Goal: Information Seeking & Learning: Find specific fact

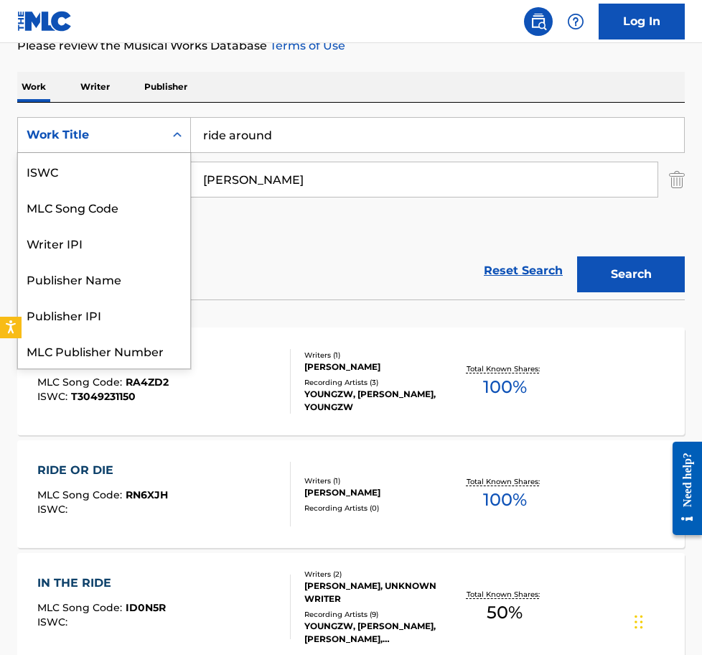
click at [141, 135] on div "Work Title" at bounding box center [91, 134] width 129 height 17
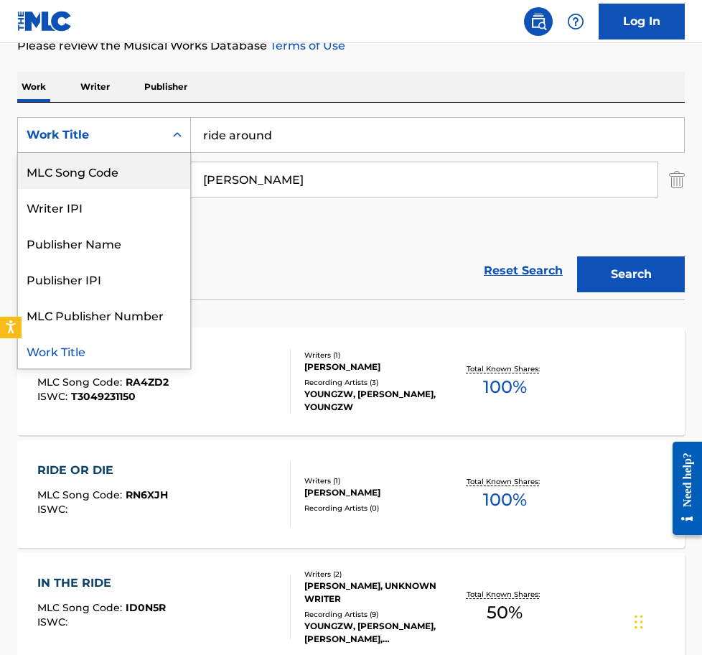
click at [142, 165] on div "MLC Song Code" at bounding box center [104, 171] width 172 height 36
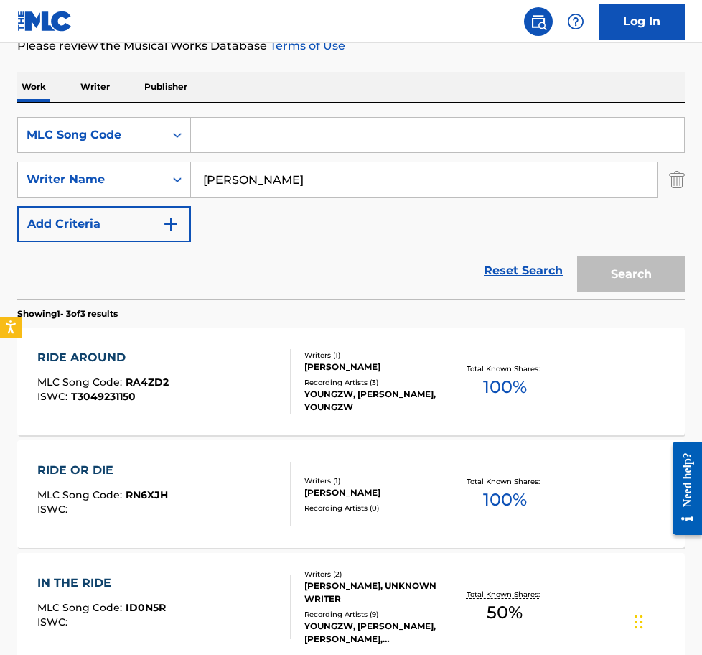
click at [245, 141] on input "Search Form" at bounding box center [437, 135] width 493 height 34
paste input "YP8KTV"
type input "YP8KTV"
click at [685, 189] on div "The MLC Public Work Search The accuracy and completeness of The MLC's data is d…" at bounding box center [351, 306] width 702 height 844
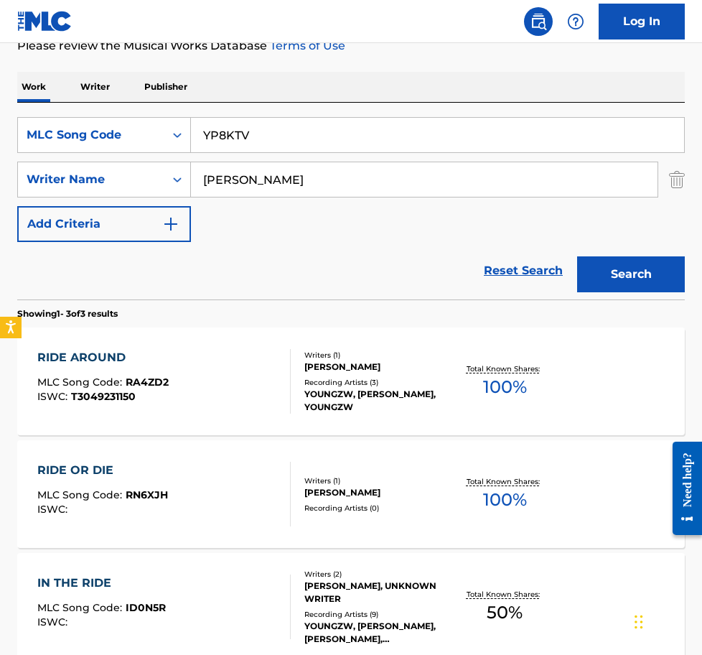
click at [676, 187] on img "Search Form" at bounding box center [677, 180] width 16 height 36
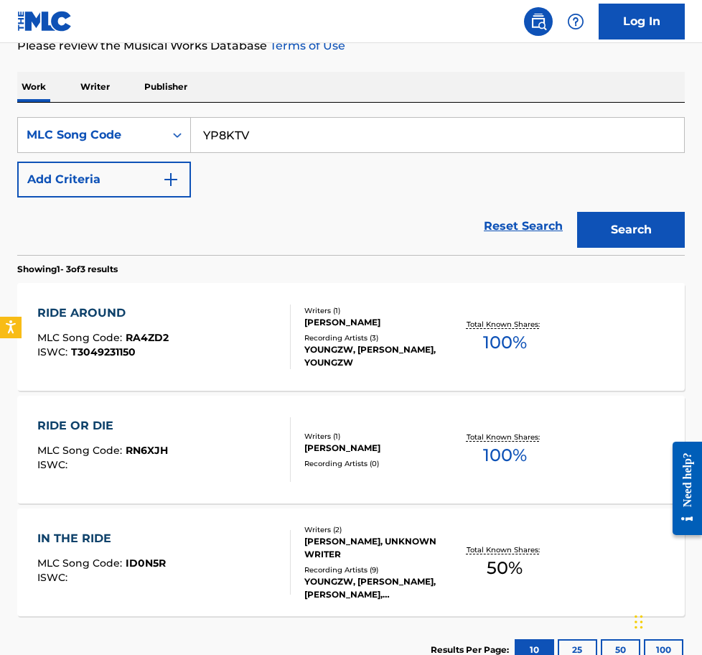
click at [644, 219] on button "Search" at bounding box center [631, 230] width 108 height 36
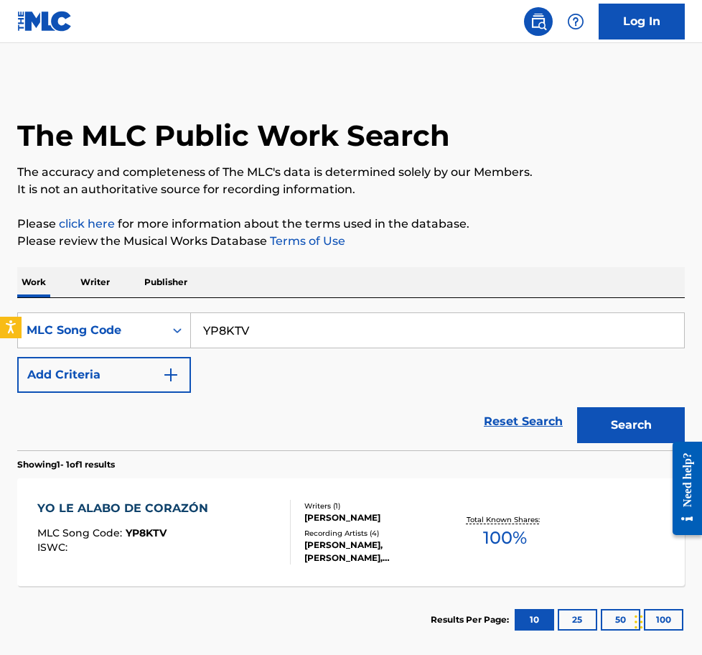
click at [165, 551] on div "ISWC :" at bounding box center [126, 547] width 178 height 11
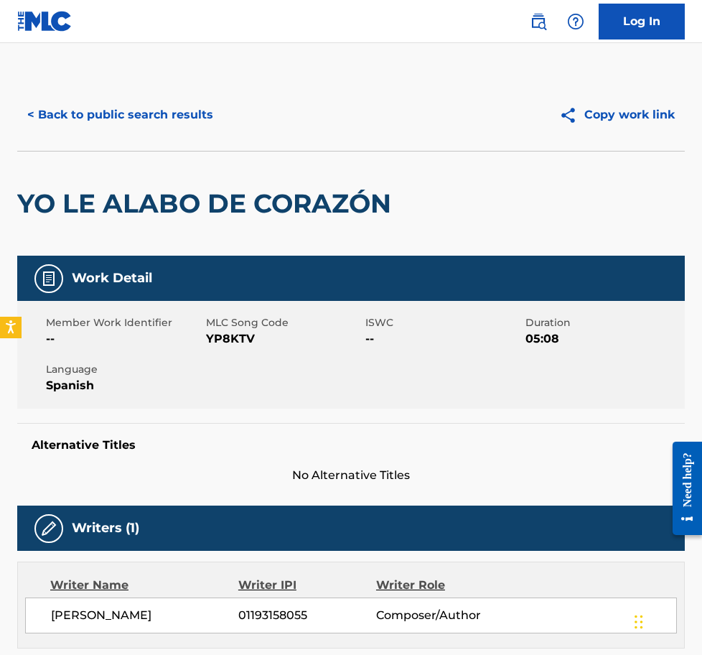
click at [147, 118] on button "< Back to public search results" at bounding box center [120, 115] width 206 height 36
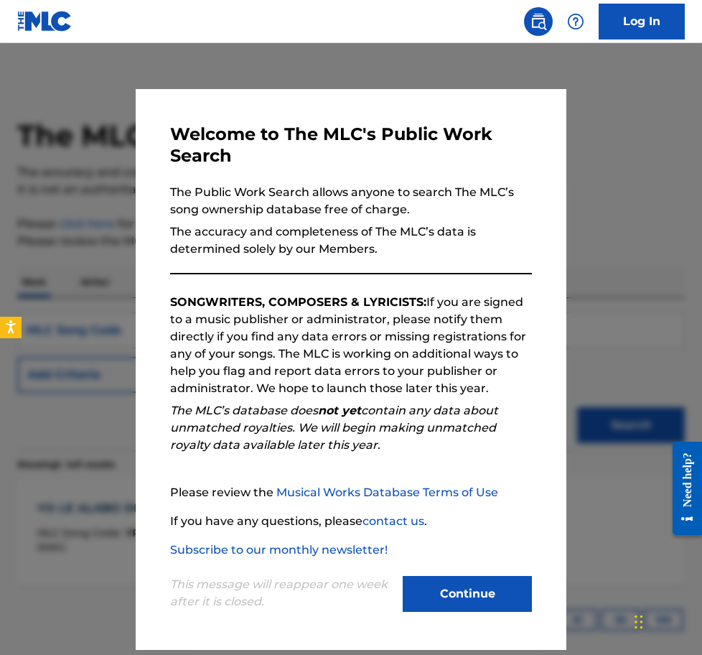
click at [459, 584] on button "Continue" at bounding box center [467, 594] width 129 height 36
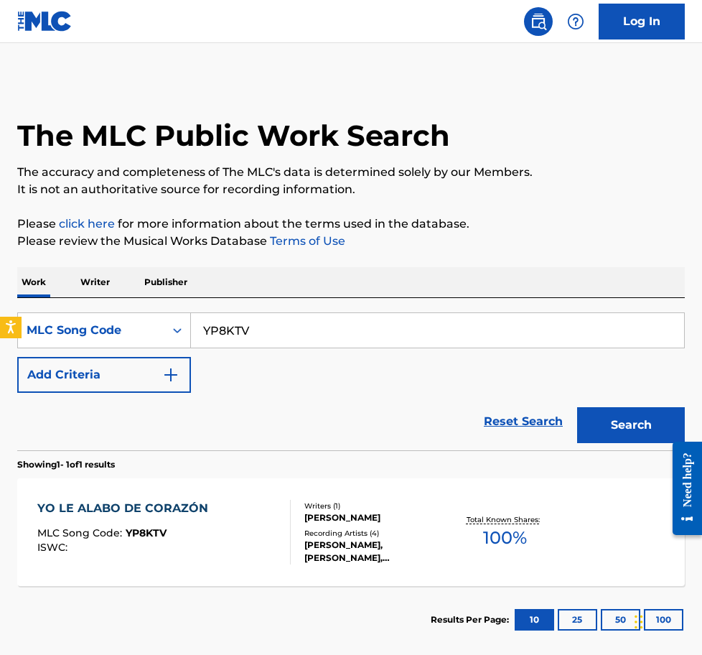
click at [268, 332] on input "YP8KTV" at bounding box center [437, 330] width 493 height 34
paste input "UW4C9S"
type input "UW4C9S"
click at [634, 423] on button "Search" at bounding box center [631, 425] width 108 height 36
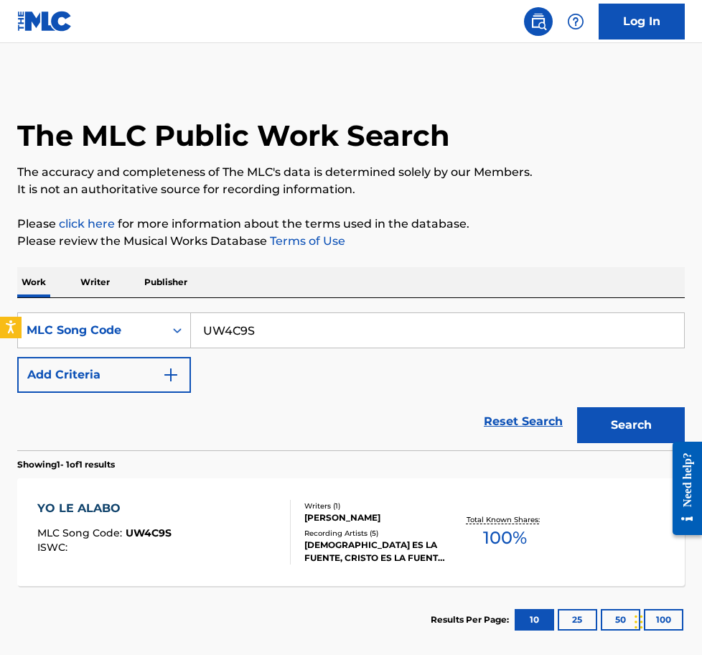
click at [220, 535] on div "YO LE ALABO MLC Song Code : UW4C9S ISWC :" at bounding box center [163, 532] width 253 height 65
